Goal: Find specific page/section: Find specific page/section

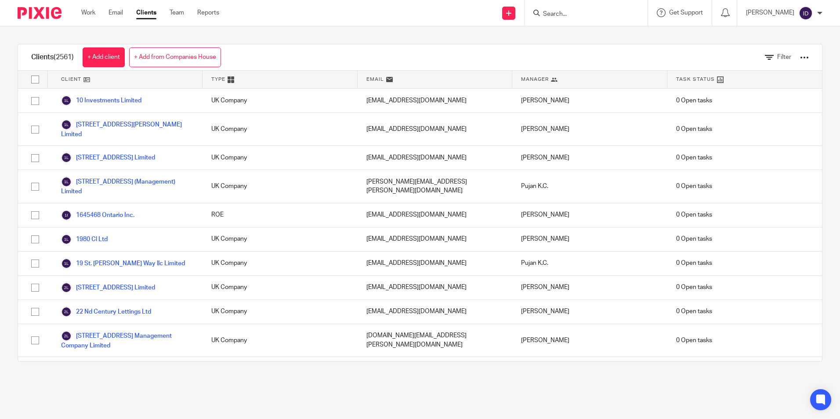
click at [568, 13] on input "Search" at bounding box center [581, 15] width 79 height 8
click at [578, 17] on input "FLU001" at bounding box center [581, 15] width 79 height 8
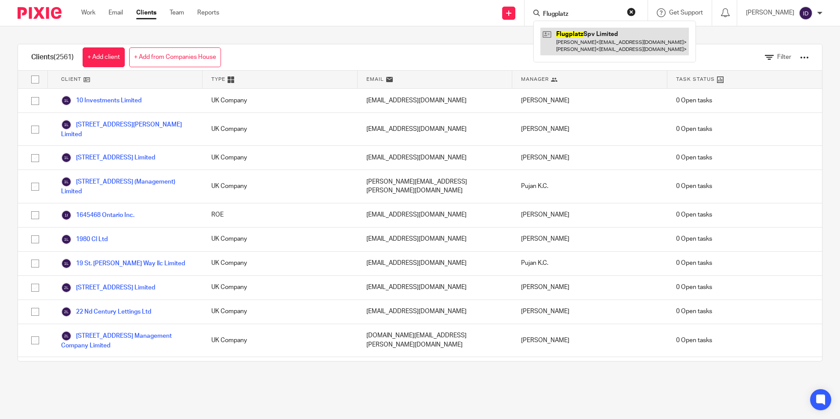
type input "Flugplatz"
click at [587, 40] on link at bounding box center [614, 41] width 148 height 27
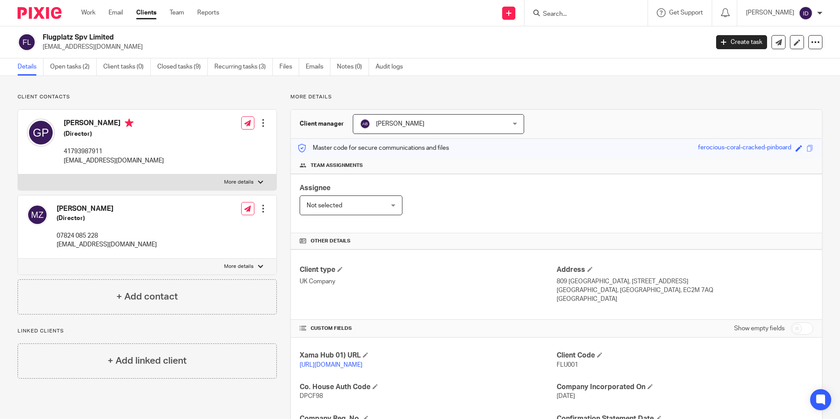
drag, startPoint x: 43, startPoint y: 34, endPoint x: 145, endPoint y: 36, distance: 101.5
click at [145, 36] on h2 "Flugplatz Spv Limited" at bounding box center [307, 37] width 528 height 9
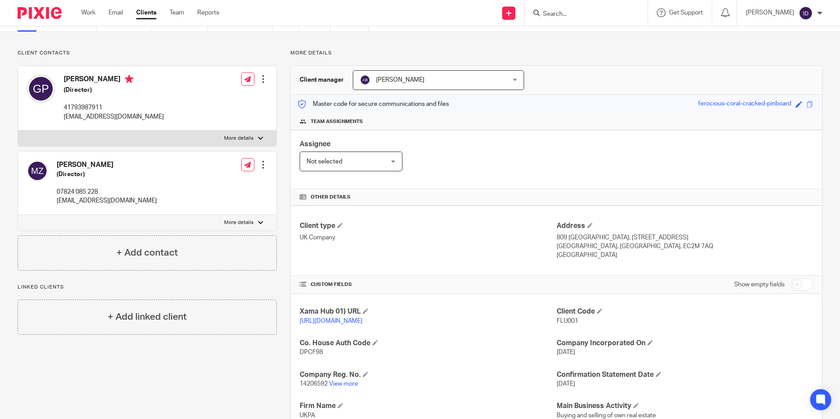
click at [561, 321] on span "FLU001" at bounding box center [568, 321] width 22 height 6
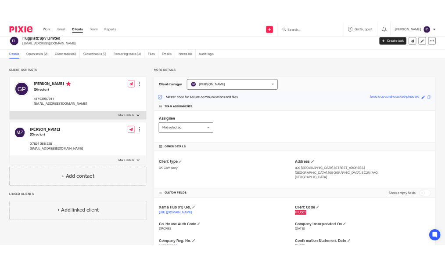
scroll to position [0, 0]
